Goal: Check status

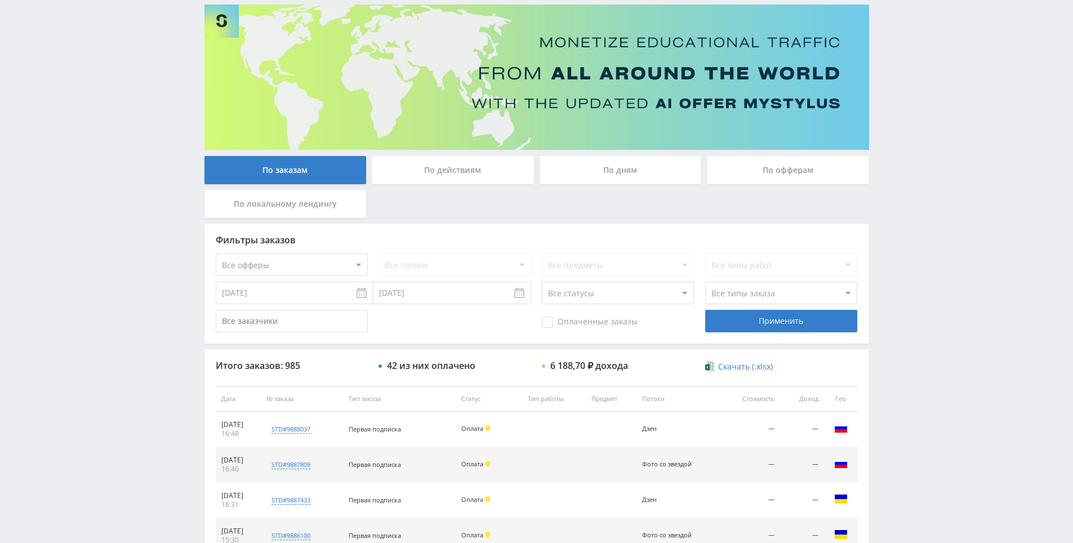
drag, startPoint x: 894, startPoint y: 400, endPoint x: 896, endPoint y: 406, distance: 6.6
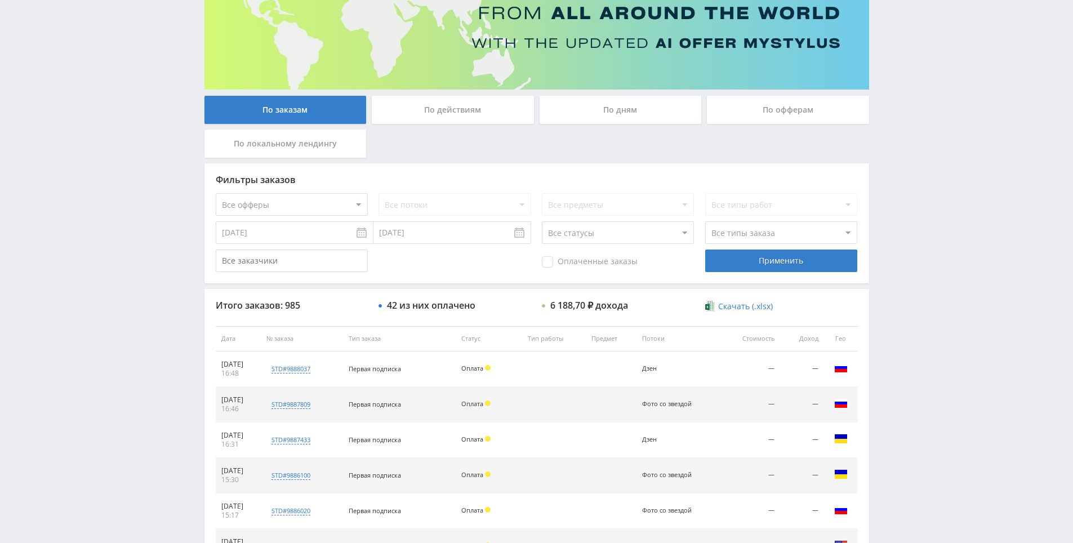
scroll to position [403, 0]
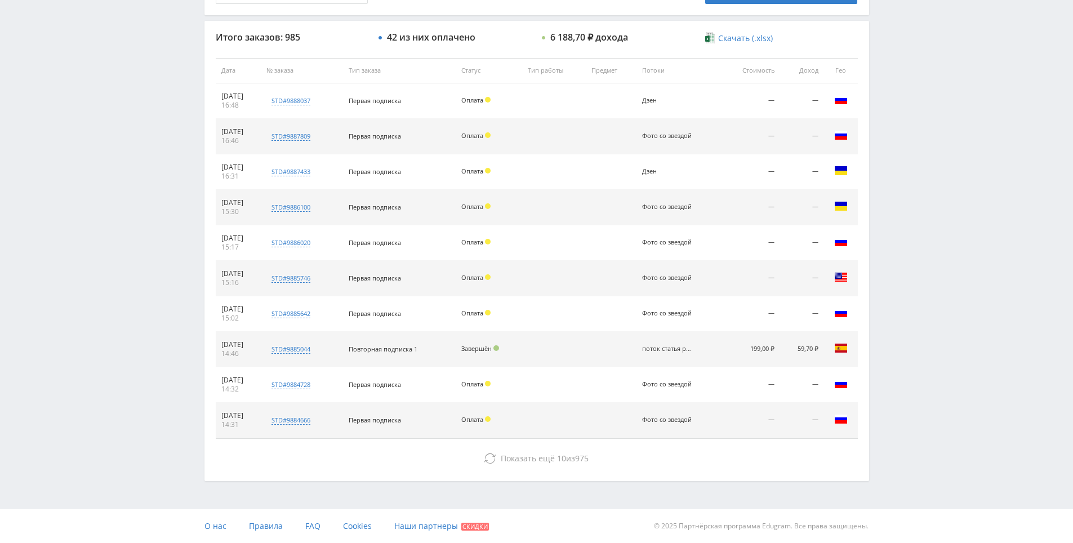
drag, startPoint x: 896, startPoint y: 407, endPoint x: 895, endPoint y: 495, distance: 88.4
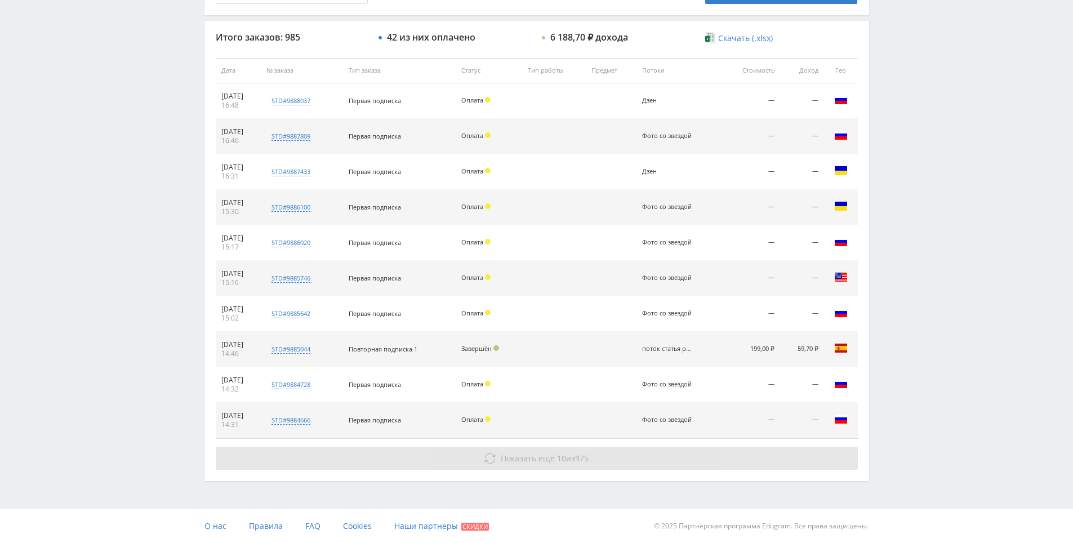
click at [784, 463] on button "Показать ещё 10 из 975" at bounding box center [537, 458] width 642 height 23
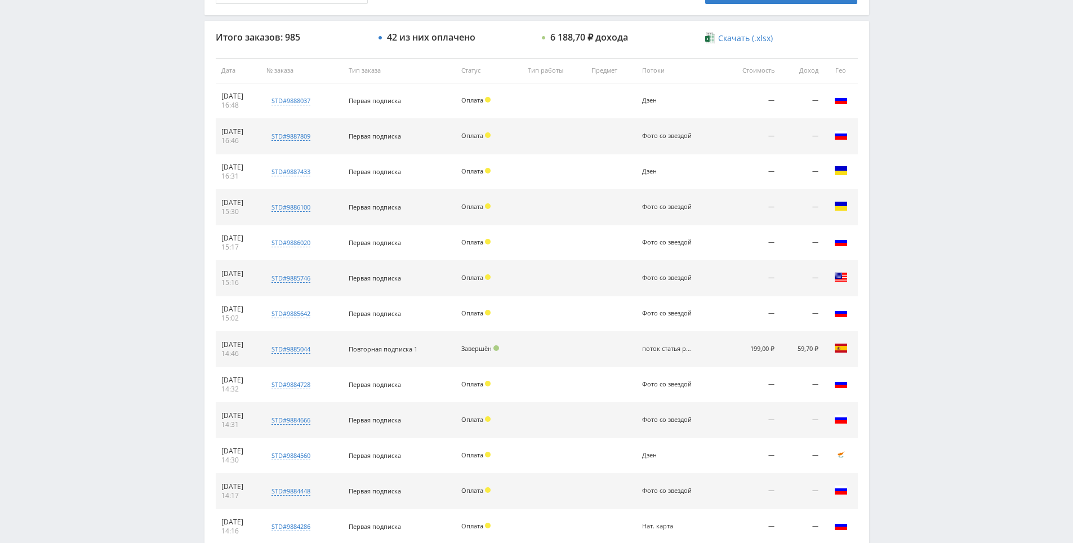
drag, startPoint x: 917, startPoint y: 349, endPoint x: 907, endPoint y: 285, distance: 64.9
click at [907, 284] on div "Telegram-канал Инструменты База знаний Ваш менеджер: [PERSON_NAME] Alex Online …" at bounding box center [536, 247] width 1073 height 1300
click at [907, 295] on div "Telegram-канал Инструменты База знаний Ваш менеджер: [PERSON_NAME] Alex Online …" at bounding box center [536, 247] width 1073 height 1300
click at [917, 255] on div "Telegram-канал Инструменты База знаний Ваш менеджер: [PERSON_NAME] Alex Online …" at bounding box center [536, 247] width 1073 height 1300
drag, startPoint x: 922, startPoint y: 262, endPoint x: 922, endPoint y: 269, distance: 6.8
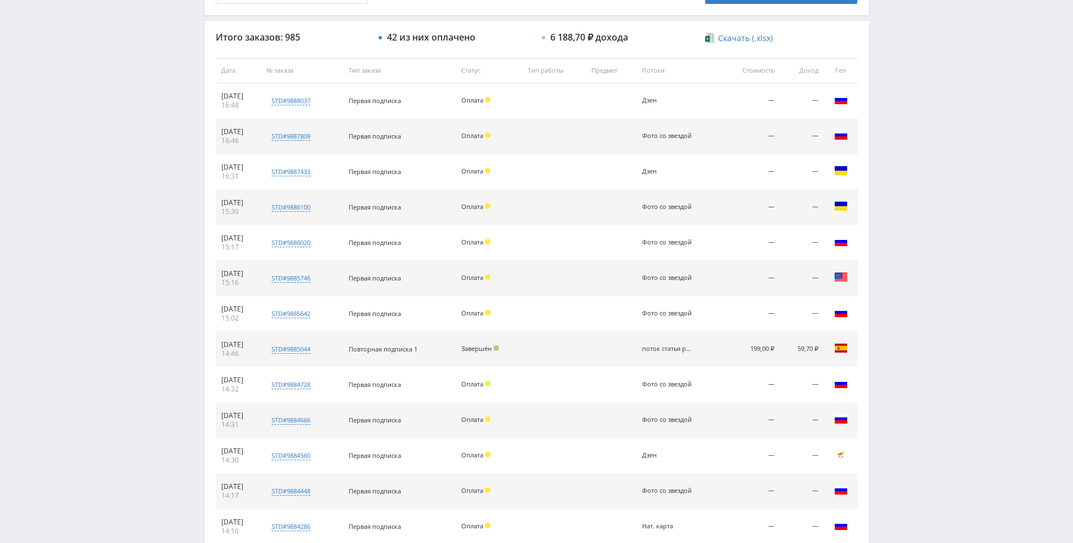
click at [922, 267] on div "Telegram-канал Инструменты База знаний Ваш менеджер: [PERSON_NAME] Alex Online …" at bounding box center [536, 247] width 1073 height 1300
click at [922, 269] on div "Telegram-канал Инструменты База знаний Ваш менеджер: [PERSON_NAME] Alex Online …" at bounding box center [536, 247] width 1073 height 1300
drag, startPoint x: 922, startPoint y: 269, endPoint x: 915, endPoint y: 246, distance: 23.5
click at [915, 245] on div "Telegram-канал Инструменты База знаний Ваш менеджер: [PERSON_NAME] Alex Online …" at bounding box center [536, 247] width 1073 height 1300
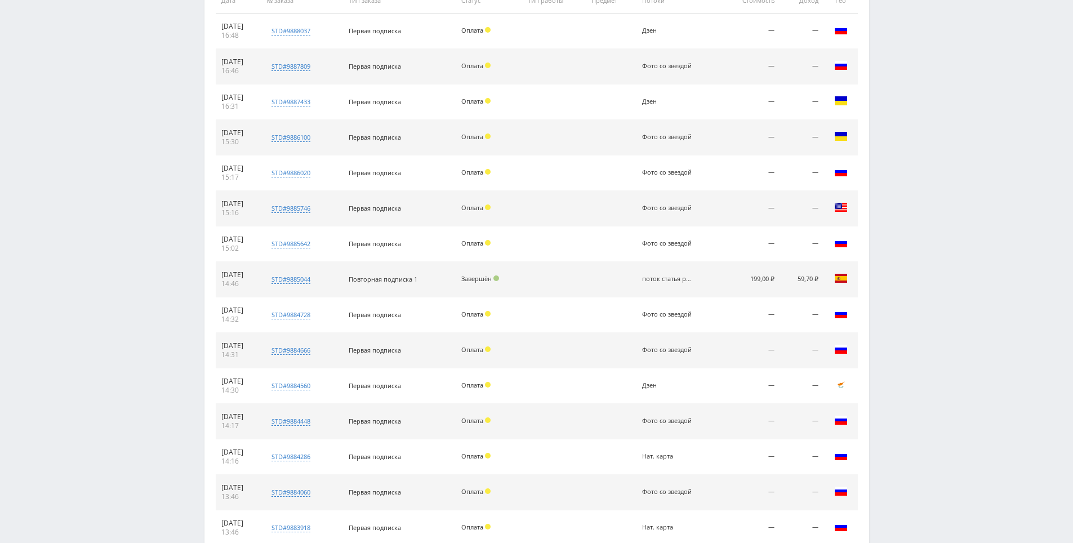
scroll to position [757, 0]
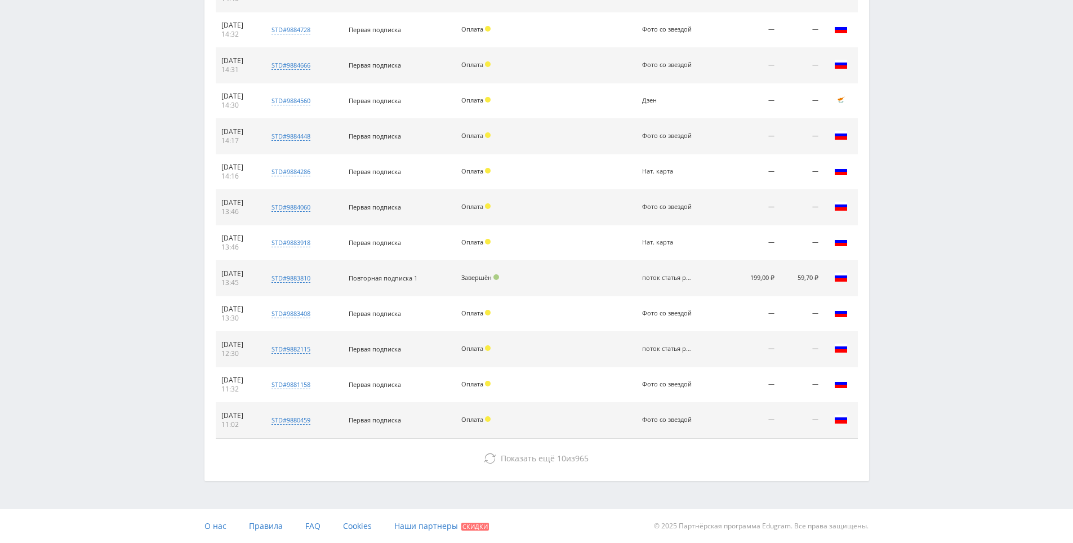
drag, startPoint x: 912, startPoint y: 302, endPoint x: 877, endPoint y: 447, distance: 149.6
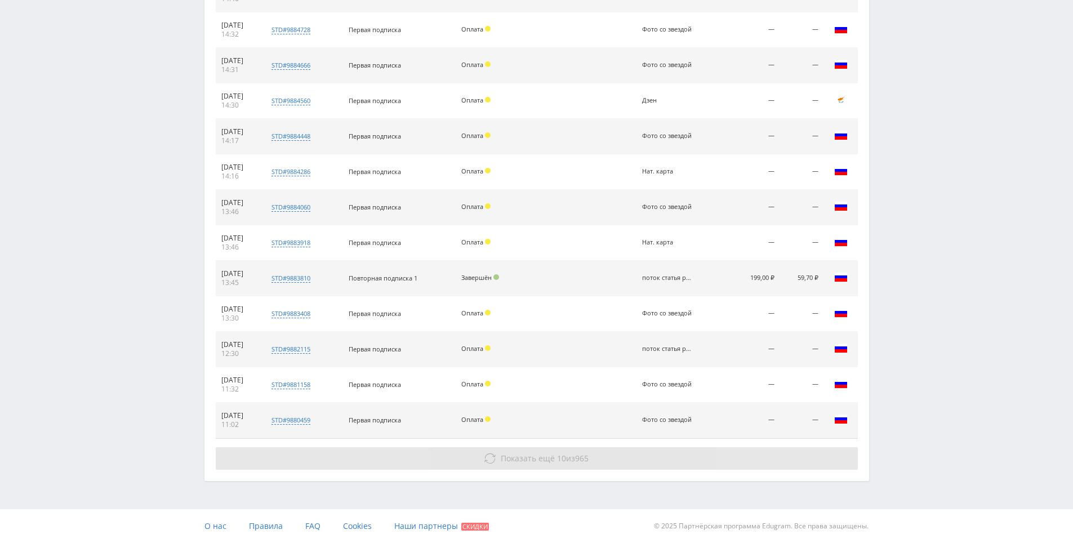
click at [768, 464] on button "Показать ещё 10 из 965" at bounding box center [537, 458] width 642 height 23
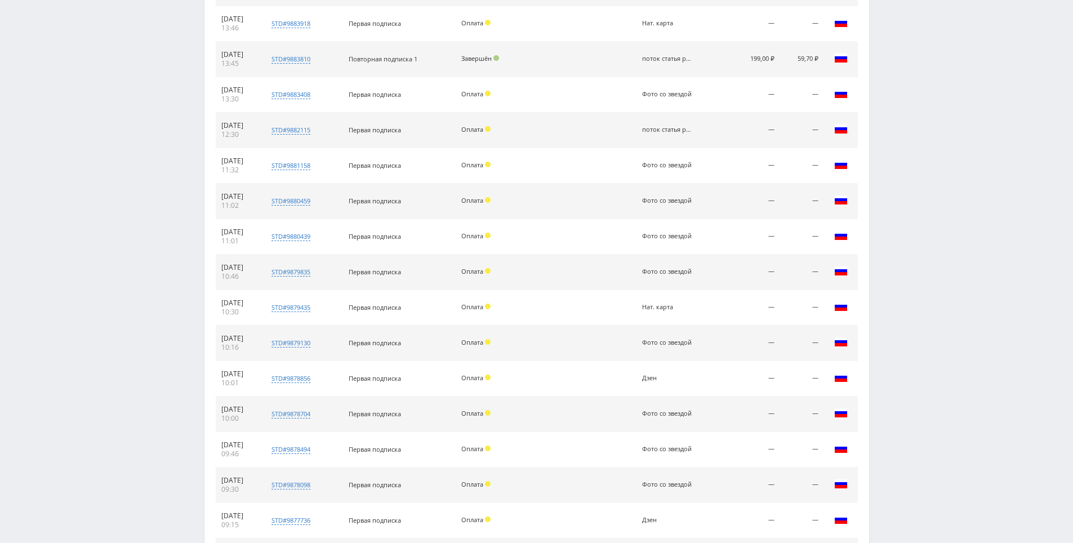
scroll to position [1112, 0]
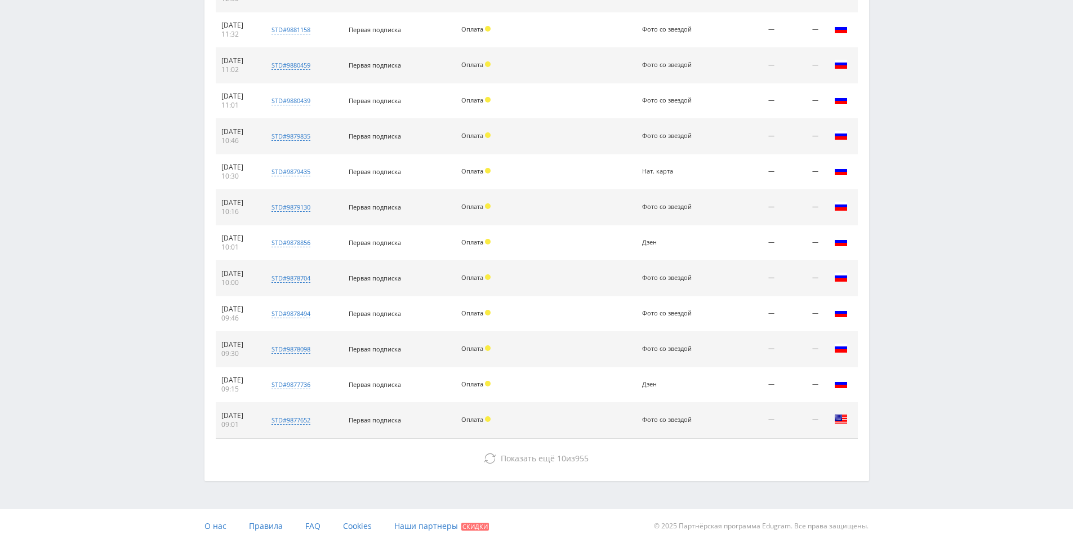
drag, startPoint x: 950, startPoint y: 279, endPoint x: 931, endPoint y: 458, distance: 180.1
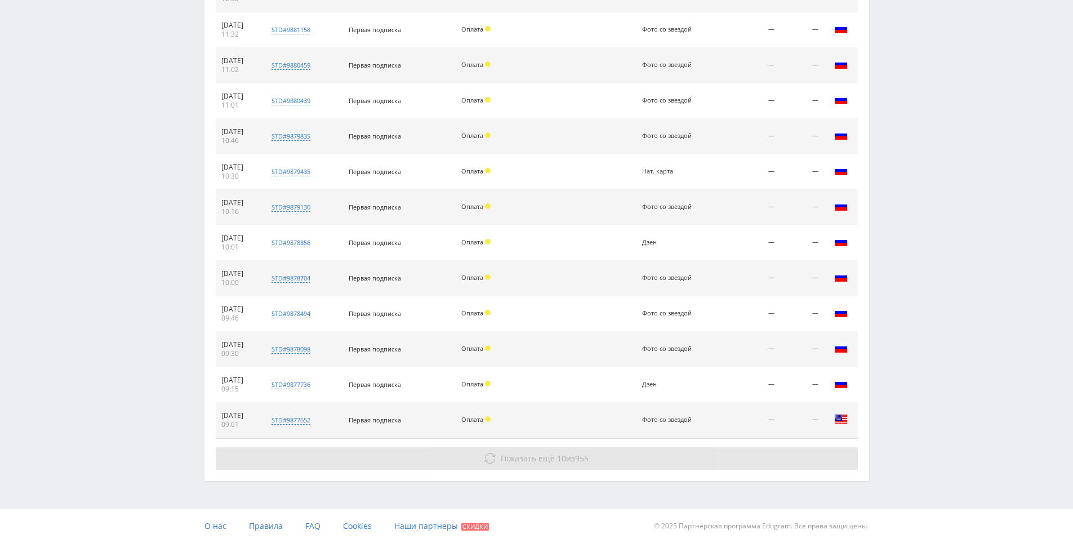
click at [801, 456] on button "Показать ещё 10 из 955" at bounding box center [537, 458] width 642 height 23
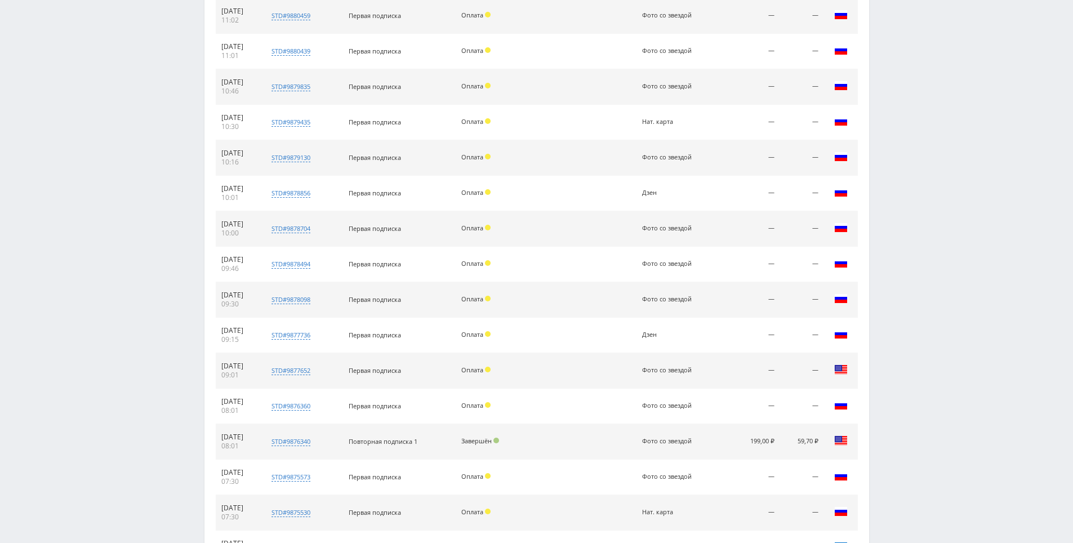
scroll to position [1467, 0]
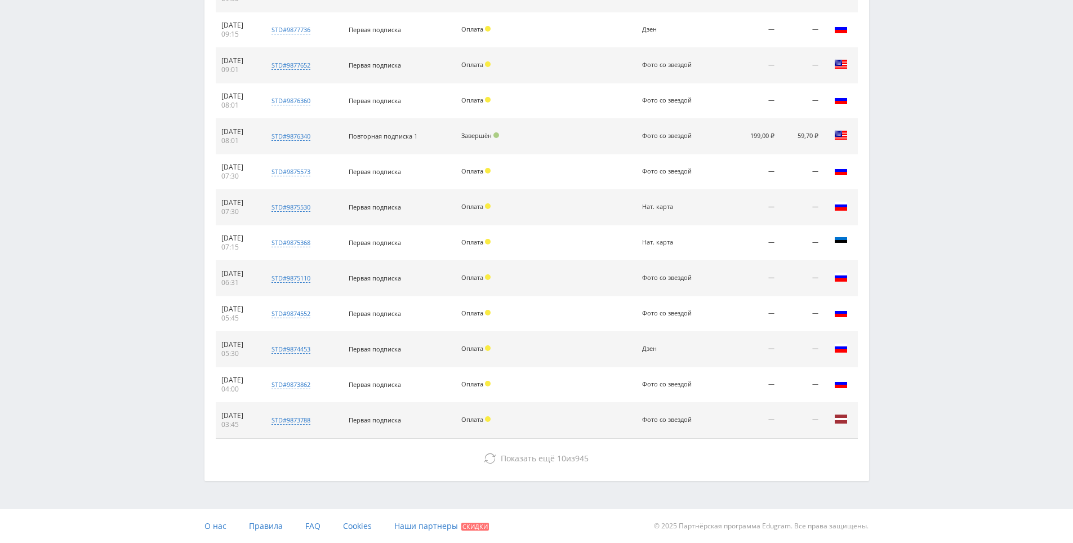
drag, startPoint x: 914, startPoint y: 338, endPoint x: 917, endPoint y: 461, distance: 122.8
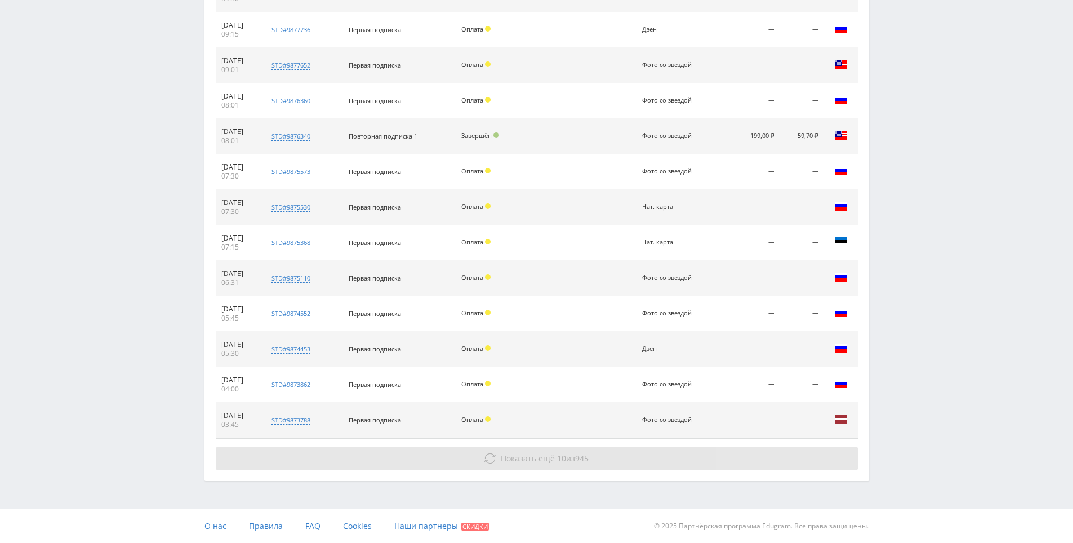
click at [796, 452] on button "Показать ещё 10 из 945" at bounding box center [537, 458] width 642 height 23
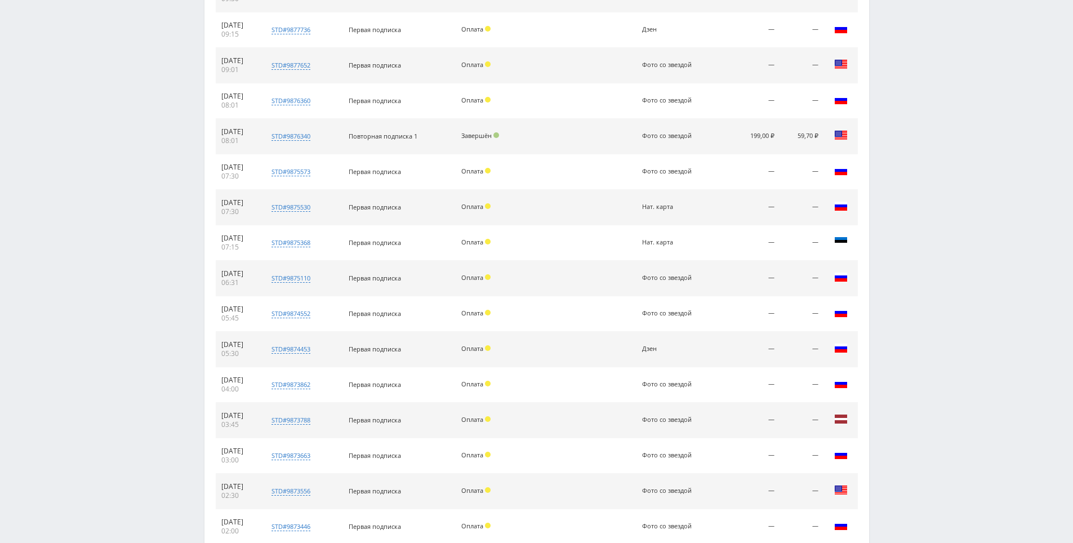
scroll to position [1822, 0]
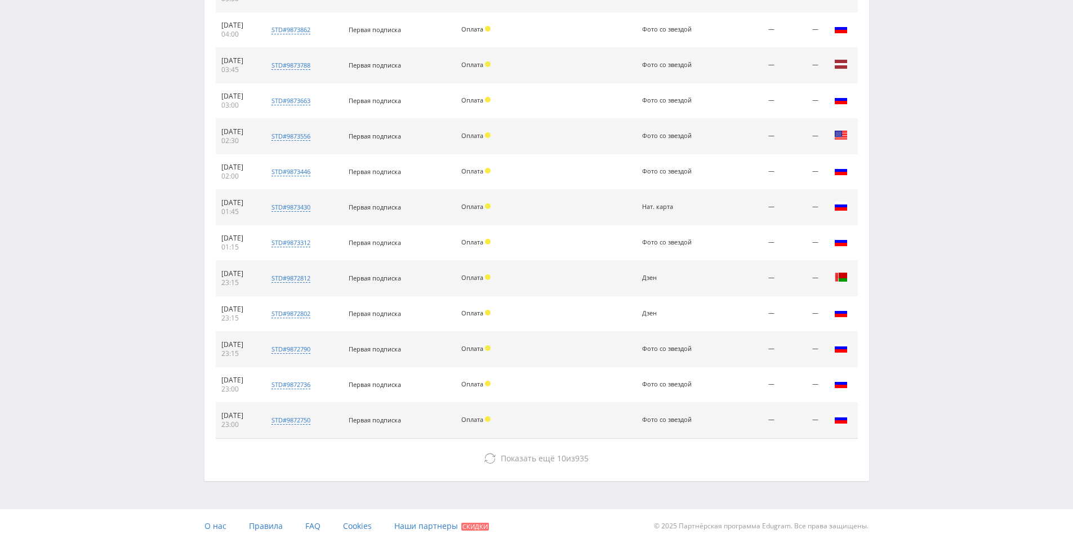
drag, startPoint x: 933, startPoint y: 293, endPoint x: 893, endPoint y: 474, distance: 185.1
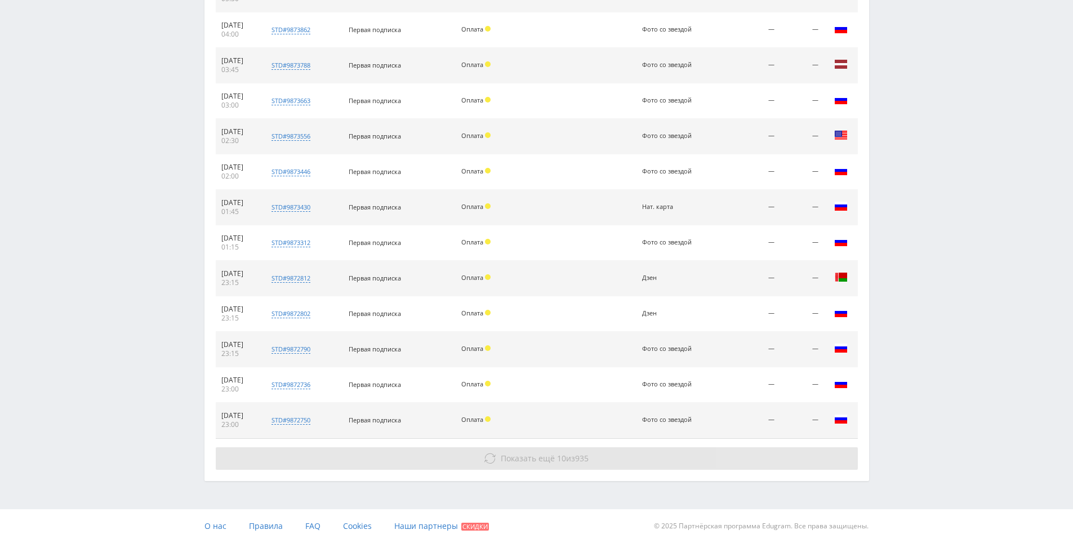
drag, startPoint x: 797, startPoint y: 470, endPoint x: 788, endPoint y: 460, distance: 13.6
click at [789, 459] on button "Показать ещё 10 из 935" at bounding box center [537, 458] width 642 height 23
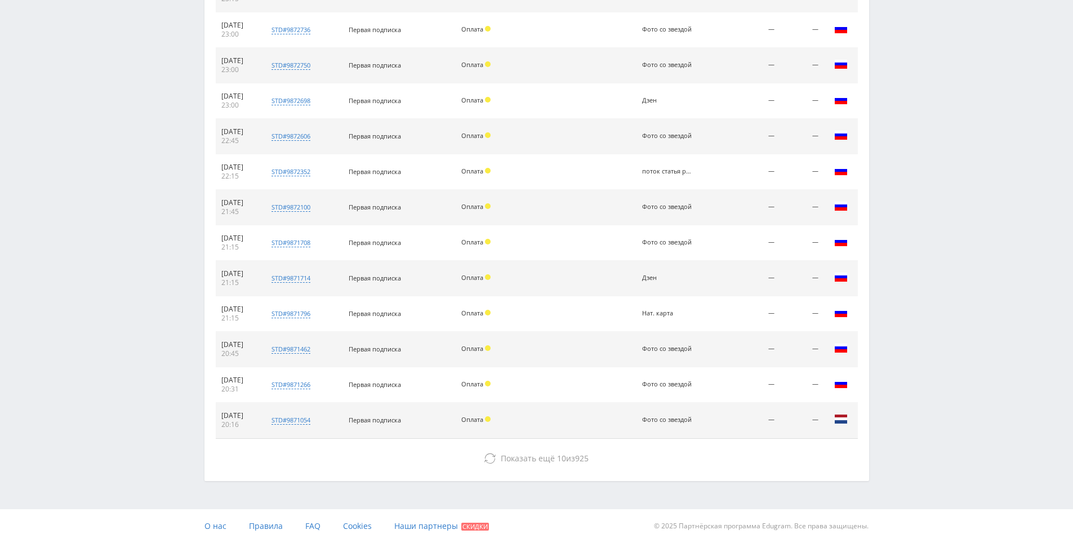
drag, startPoint x: 966, startPoint y: 321, endPoint x: 871, endPoint y: 494, distance: 197.8
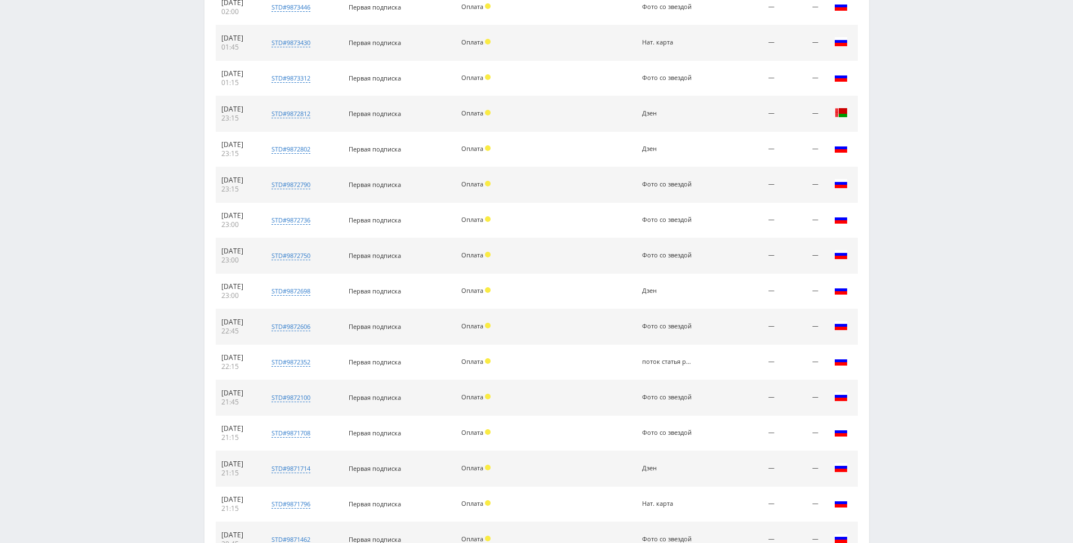
scroll to position [0, 0]
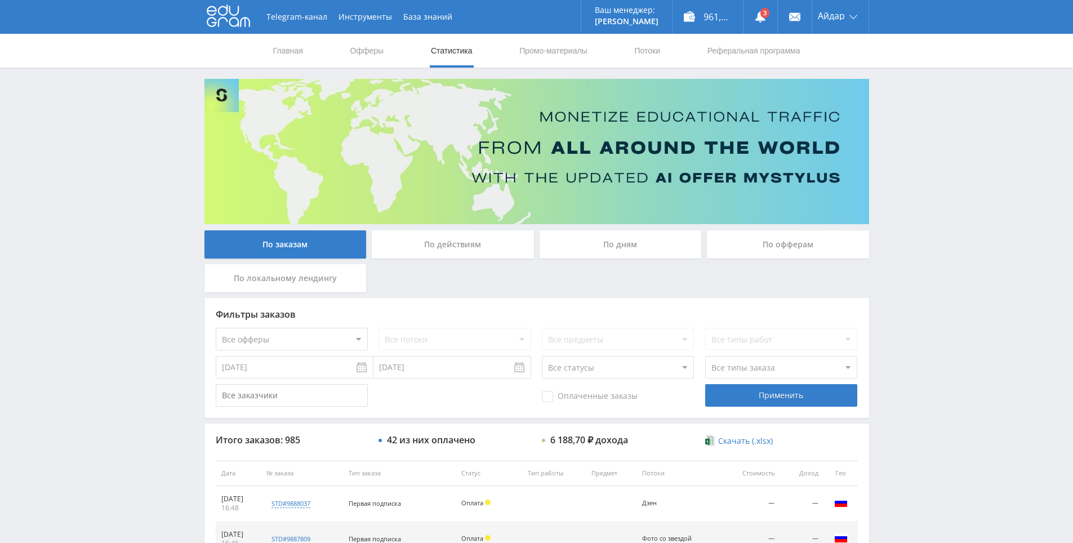
drag, startPoint x: 882, startPoint y: 328, endPoint x: 822, endPoint y: 63, distance: 271.4
click at [755, 32] on link at bounding box center [760, 17] width 34 height 34
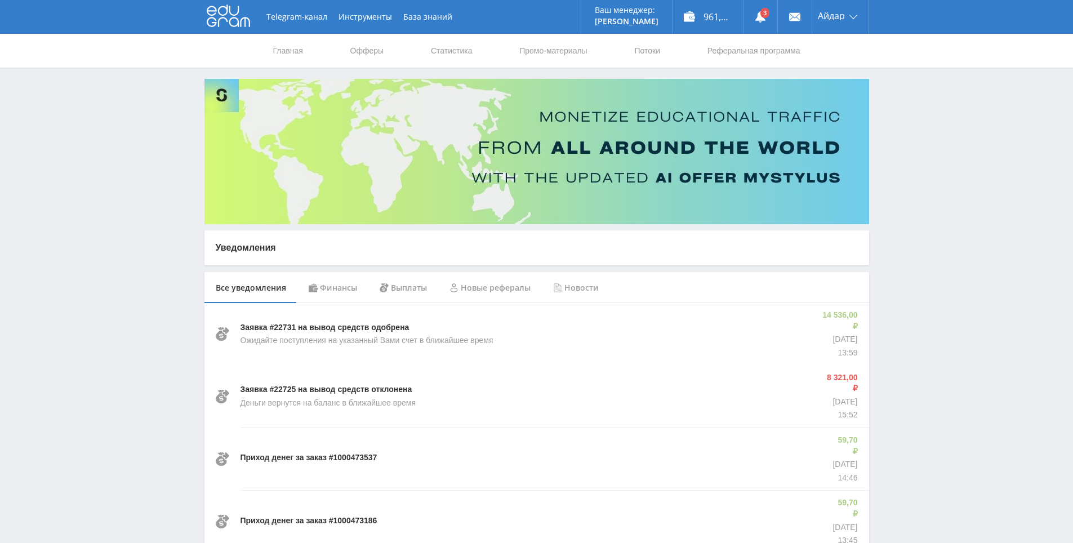
drag, startPoint x: 932, startPoint y: 203, endPoint x: 930, endPoint y: 153, distance: 50.7
drag, startPoint x: 923, startPoint y: 136, endPoint x: 846, endPoint y: -43, distance: 195.0
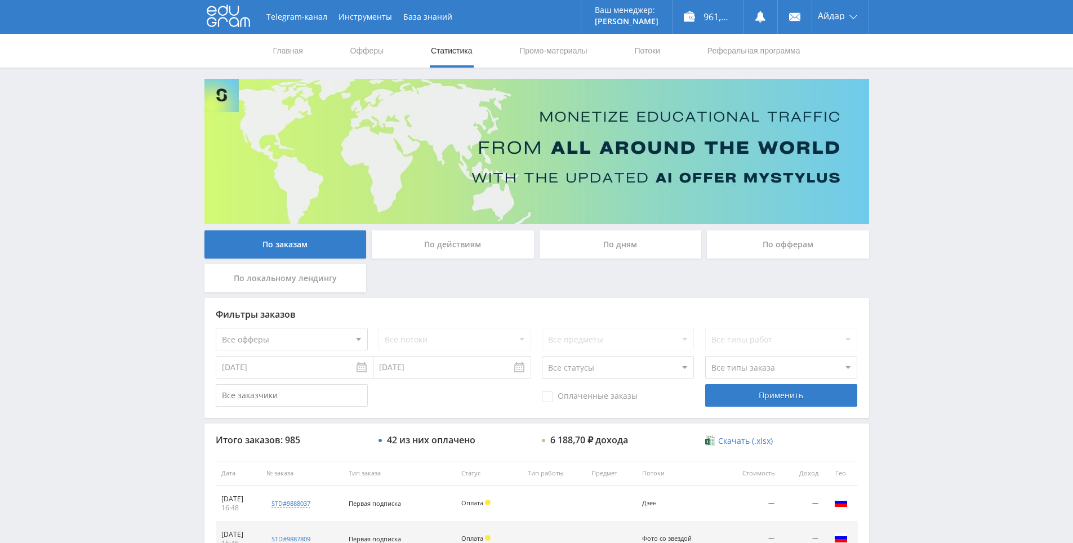
drag, startPoint x: 952, startPoint y: 76, endPoint x: 938, endPoint y: 70, distance: 15.2
drag, startPoint x: 916, startPoint y: 55, endPoint x: 921, endPoint y: 80, distance: 25.4
click at [915, 55] on div "Главная Офферы Статистика Промо-материалы Потоки Реферальная программа" at bounding box center [536, 51] width 1073 height 34
drag, startPoint x: 916, startPoint y: 104, endPoint x: 931, endPoint y: 126, distance: 26.3
click at [916, 107] on div "Telegram-канал Инструменты База знаний Ваш менеджер: [PERSON_NAME] Alex Online …" at bounding box center [536, 473] width 1073 height 946
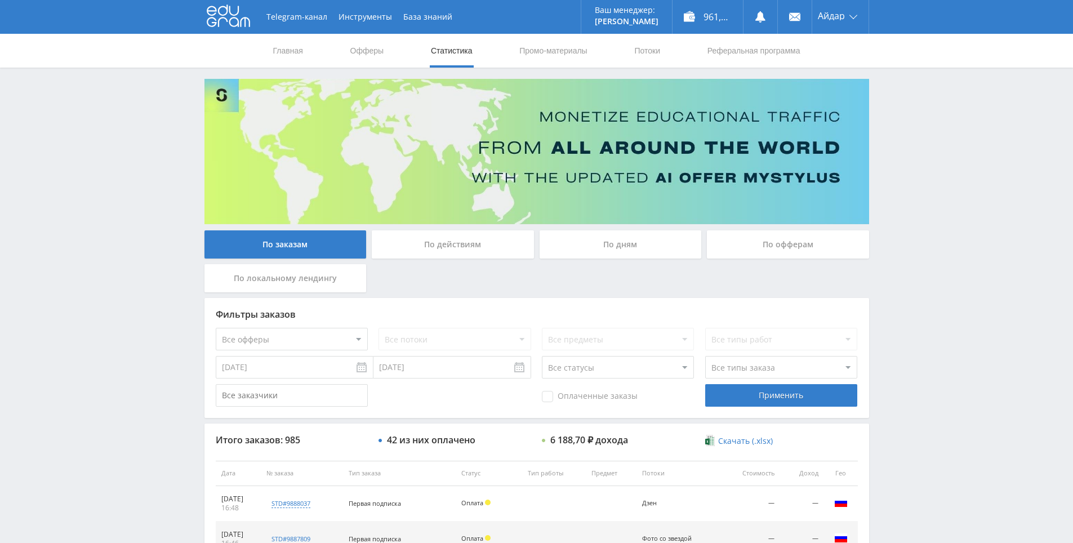
click at [933, 127] on div "Telegram-канал Инструменты База знаний Ваш менеджер: [PERSON_NAME] Alex Online …" at bounding box center [536, 473] width 1073 height 946
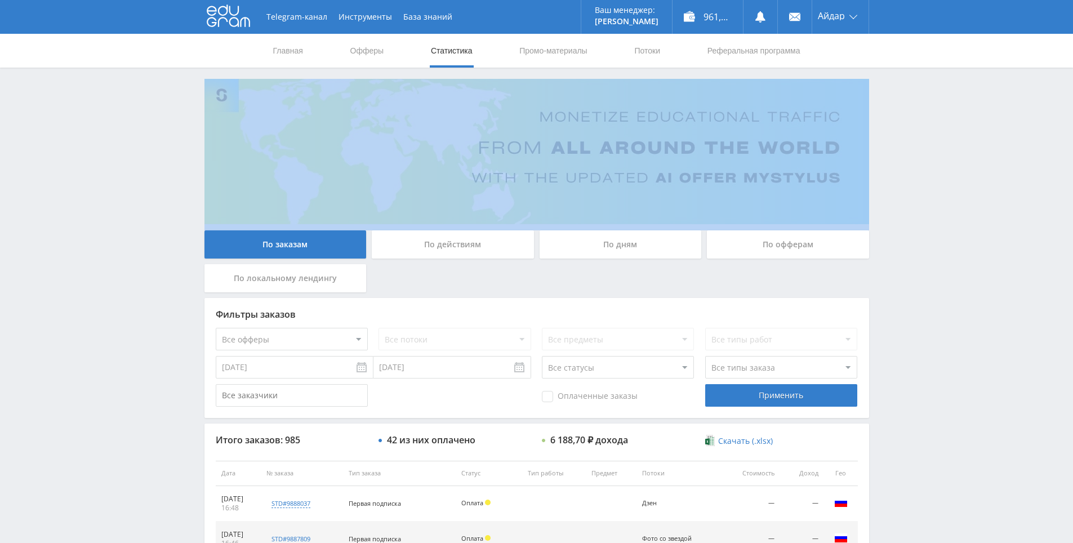
drag, startPoint x: 933, startPoint y: 127, endPoint x: 909, endPoint y: 97, distance: 38.5
click at [933, 126] on div "Telegram-канал Инструменты База знаний Ваш менеджер: [PERSON_NAME] Alex Online …" at bounding box center [536, 473] width 1073 height 946
click at [910, 97] on div "Telegram-канал Инструменты База знаний Ваш менеджер: [PERSON_NAME] Alex Online …" at bounding box center [536, 473] width 1073 height 946
click at [913, 93] on div "Telegram-канал Инструменты База знаний Ваш менеджер: [PERSON_NAME] Alex Online …" at bounding box center [536, 473] width 1073 height 946
click at [914, 93] on div "Telegram-канал Инструменты База знаний Ваш менеджер: [PERSON_NAME] Alex Online …" at bounding box center [536, 473] width 1073 height 946
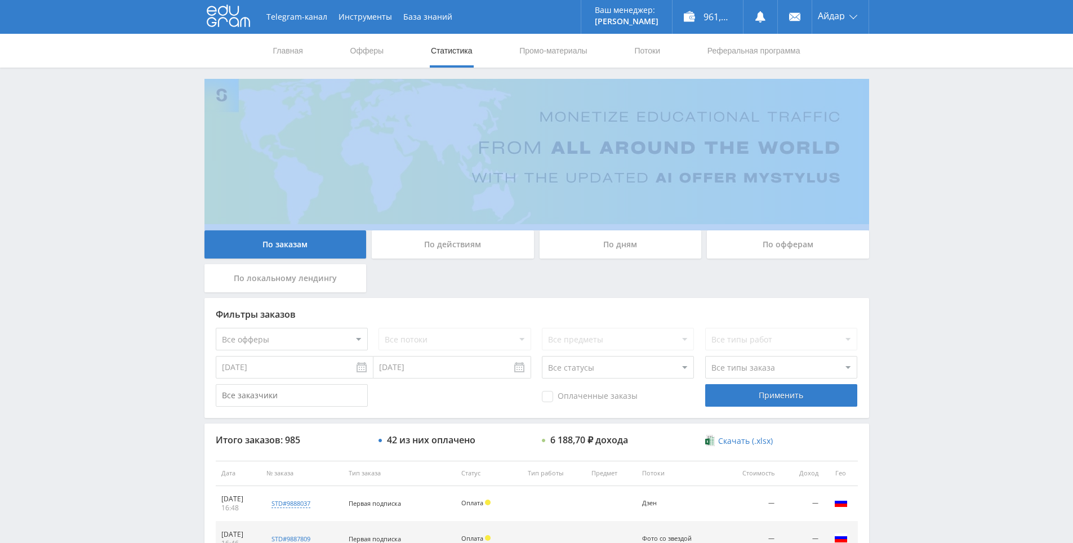
click at [916, 95] on div "Telegram-канал Инструменты База знаний Ваш менеджер: [PERSON_NAME] Alex Online …" at bounding box center [536, 473] width 1073 height 946
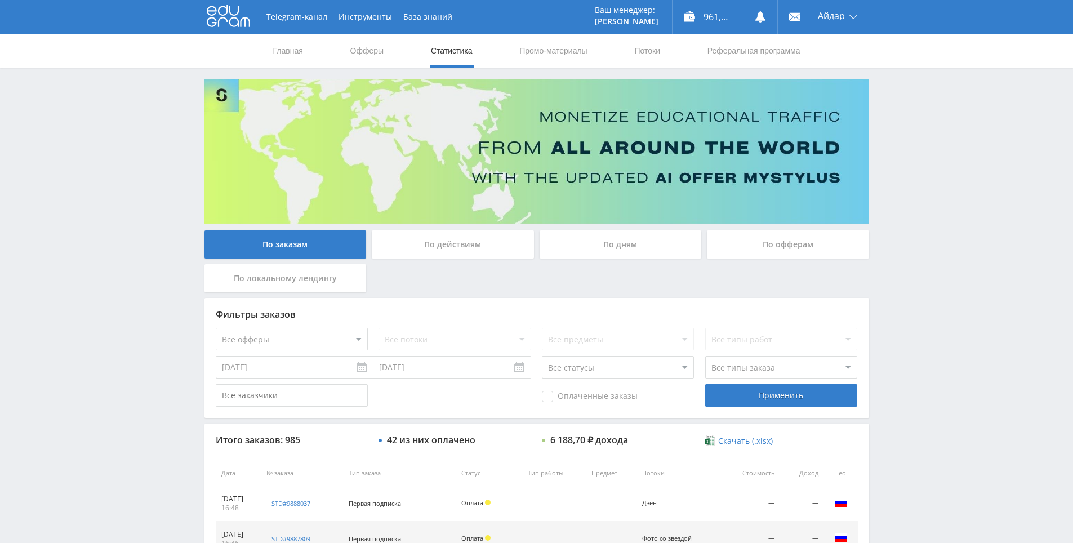
click at [912, 78] on div "Telegram-канал Инструменты База знаний Ваш менеджер: [PERSON_NAME] Alex Online …" at bounding box center [536, 473] width 1073 height 946
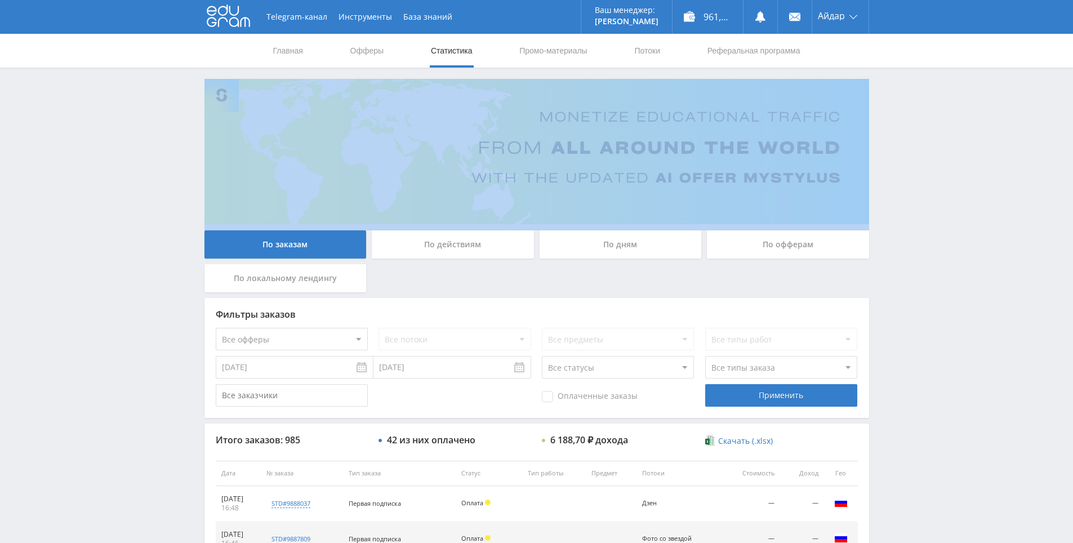
click at [912, 78] on div "Telegram-канал Инструменты База знаний Ваш менеджер: [PERSON_NAME] Alex Online …" at bounding box center [536, 473] width 1073 height 946
drag, startPoint x: 912, startPoint y: 83, endPoint x: 906, endPoint y: 79, distance: 7.6
click at [904, 79] on div "Telegram-канал Инструменты База знаний Ваш менеджер: [PERSON_NAME] Alex Online …" at bounding box center [536, 473] width 1073 height 946
click at [900, 75] on div "Telegram-канал Инструменты База знаний Ваш менеджер: [PERSON_NAME] Alex Online …" at bounding box center [536, 473] width 1073 height 946
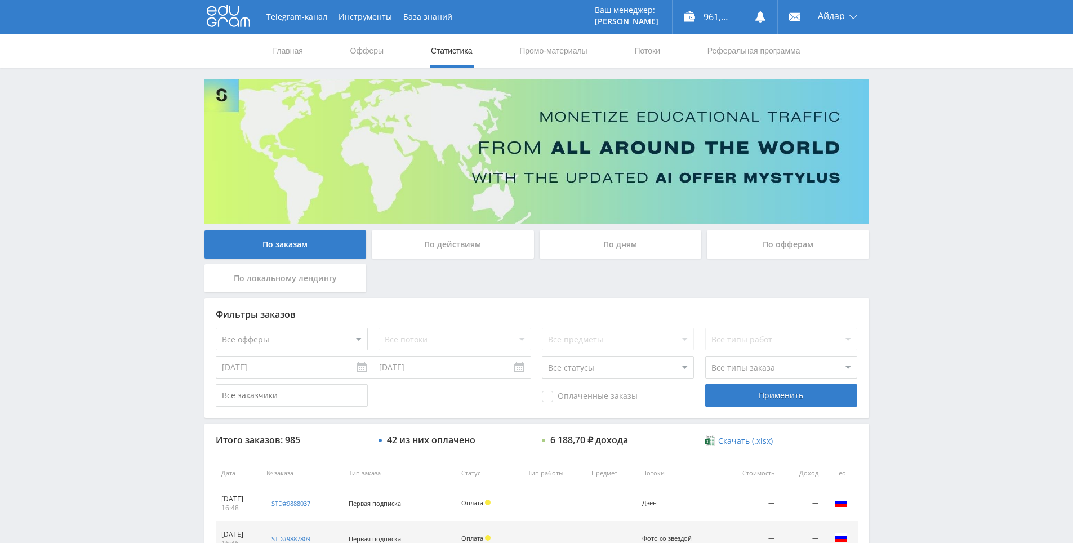
drag, startPoint x: 895, startPoint y: 228, endPoint x: 831, endPoint y: 184, distance: 77.8
click at [895, 226] on div "Telegram-канал Инструменты База знаний Ваш менеджер: [PERSON_NAME] Alex Online …" at bounding box center [536, 473] width 1073 height 946
